Goal: Navigation & Orientation: Find specific page/section

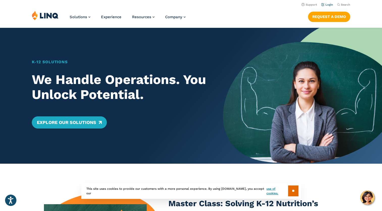
click at [331, 7] on li "Login" at bounding box center [328, 5] width 12 height 6
click at [331, 5] on link "Login" at bounding box center [328, 4] width 12 height 3
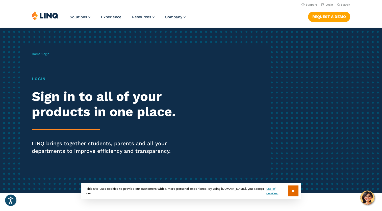
click at [42, 61] on div "Home / Login Login Sign in to all of your products in one place. LINQ brings to…" at bounding box center [151, 110] width 239 height 129
click at [39, 78] on h1 "Login" at bounding box center [105, 79] width 147 height 6
click at [42, 81] on h1 "Login" at bounding box center [105, 79] width 147 height 6
drag, startPoint x: 61, startPoint y: 63, endPoint x: 35, endPoint y: 75, distance: 28.4
click at [60, 63] on div "Home / Login Login Sign in to all of your products in one place. LINQ brings to…" at bounding box center [151, 110] width 239 height 129
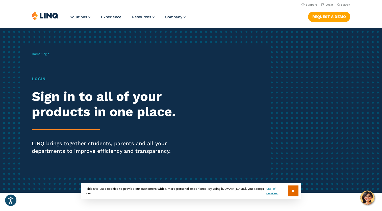
click at [35, 75] on div "Home / Login Login Sign in to all of your products in one place. LINQ brings to…" at bounding box center [151, 110] width 239 height 129
click at [39, 81] on h1 "Login" at bounding box center [105, 79] width 147 height 6
click at [53, 118] on h2 "Sign in to all of your products in one place." at bounding box center [105, 104] width 147 height 30
click at [59, 134] on div "Login Sign in to all of your products in one place. LINQ brings together studen…" at bounding box center [105, 122] width 147 height 93
click at [80, 116] on h2 "Sign in to all of your products in one place." at bounding box center [105, 104] width 147 height 30
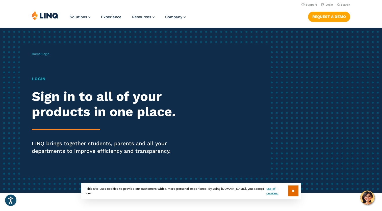
click at [108, 99] on h2 "Sign in to all of your products in one place." at bounding box center [105, 104] width 147 height 30
click at [294, 187] on input "**" at bounding box center [293, 190] width 10 height 11
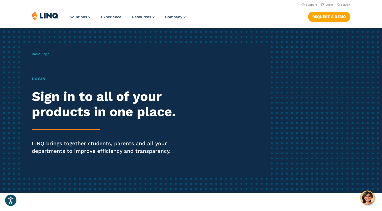
click at [207, 145] on div "Home / Login Login Sign in to all of your products in one place. LINQ brings to…" at bounding box center [151, 110] width 239 height 129
click at [141, 133] on div "Login Sign in to all of your products in one place. LINQ brings together studen…" at bounding box center [105, 122] width 147 height 93
drag, startPoint x: 122, startPoint y: 131, endPoint x: 113, endPoint y: 131, distance: 9.1
click at [113, 131] on div "Login Sign in to all of your products in one place. LINQ brings together studen…" at bounding box center [105, 122] width 147 height 93
drag, startPoint x: 113, startPoint y: 131, endPoint x: 87, endPoint y: 126, distance: 27.1
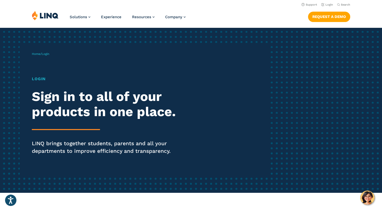
click at [87, 126] on div "Login Sign in to all of your products in one place. LINQ brings together studen…" at bounding box center [105, 122] width 147 height 93
click at [87, 106] on h2 "Sign in to all of your products in one place." at bounding box center [105, 104] width 147 height 30
drag, startPoint x: 84, startPoint y: 102, endPoint x: 78, endPoint y: 99, distance: 6.5
click at [81, 100] on h2 "Sign in to all of your products in one place." at bounding box center [105, 104] width 147 height 30
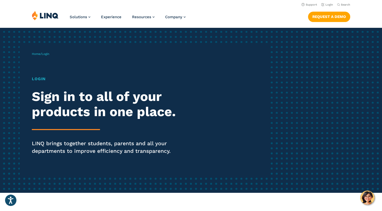
drag, startPoint x: 78, startPoint y: 99, endPoint x: 46, endPoint y: 80, distance: 37.7
click at [51, 83] on div "Login Sign in to all of your products in one place. LINQ brings together studen…" at bounding box center [105, 122] width 147 height 93
click at [46, 80] on h1 "Login" at bounding box center [105, 79] width 147 height 6
click at [44, 78] on h1 "Login" at bounding box center [105, 79] width 147 height 6
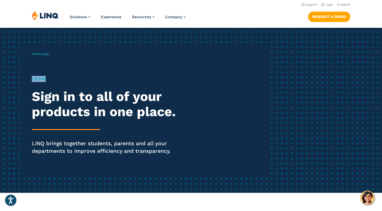
click at [44, 78] on h1 "Login" at bounding box center [105, 79] width 147 height 6
click at [40, 80] on h1 "Login" at bounding box center [105, 79] width 147 height 6
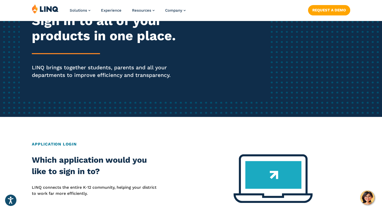
scroll to position [177, 0]
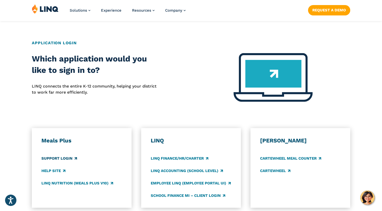
click at [63, 156] on link "Support Login" at bounding box center [59, 158] width 36 height 6
